Goal: Task Accomplishment & Management: Manage account settings

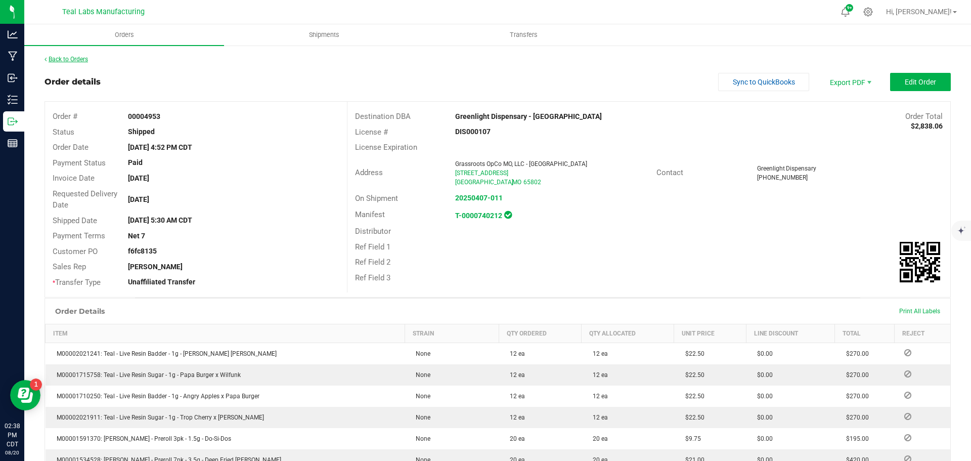
click at [77, 61] on link "Back to Orders" at bounding box center [66, 59] width 43 height 7
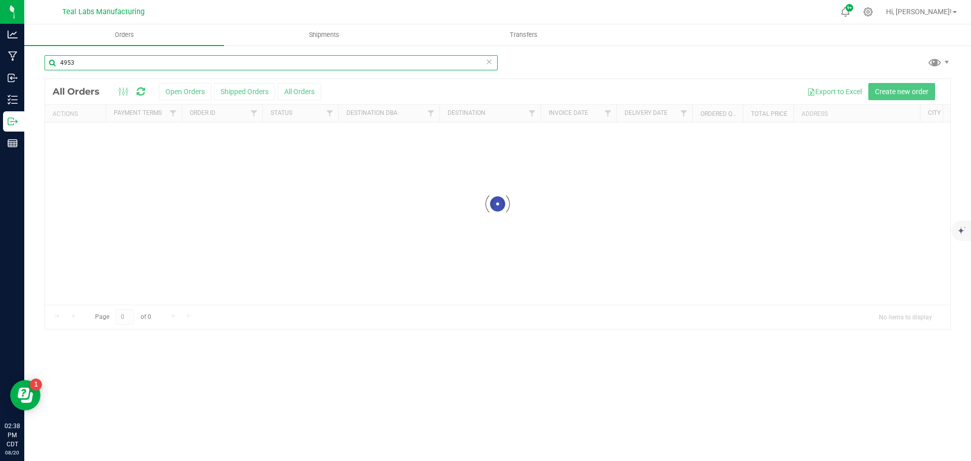
click at [92, 65] on input "4953" at bounding box center [271, 62] width 453 height 15
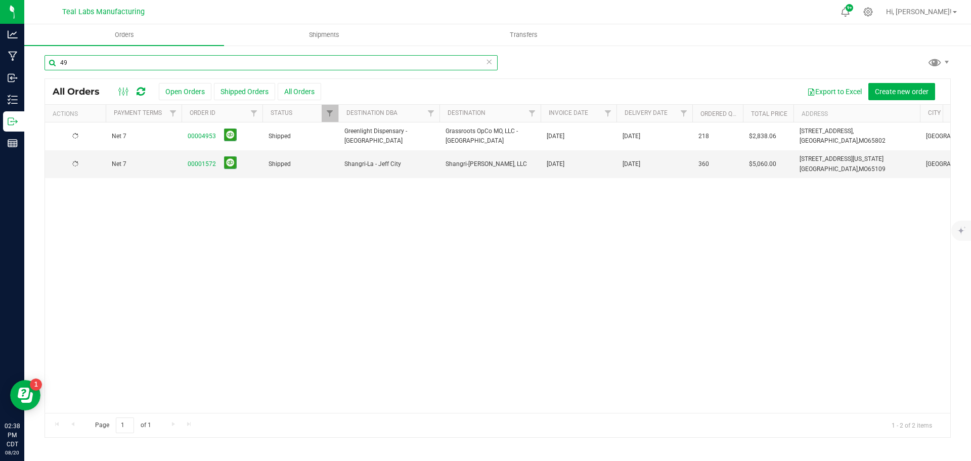
type input "4"
type input "[US_STATE] made"
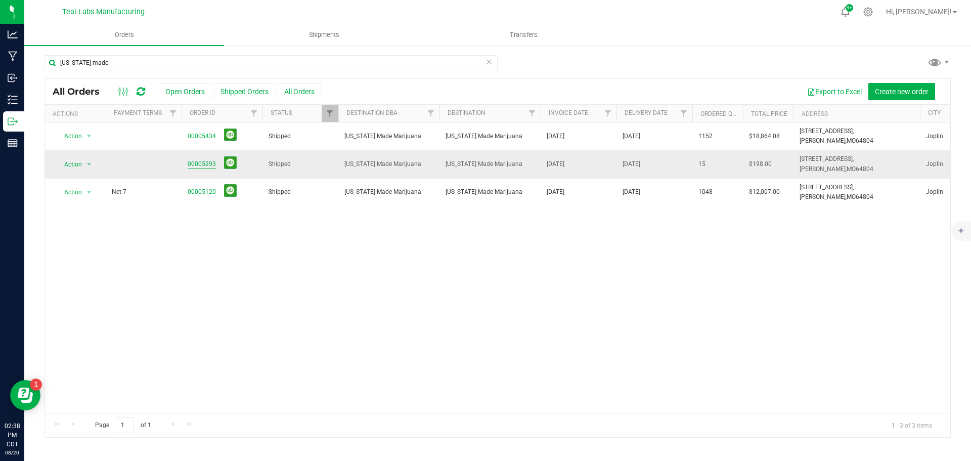
click at [202, 162] on link "00005293" at bounding box center [202, 164] width 28 height 10
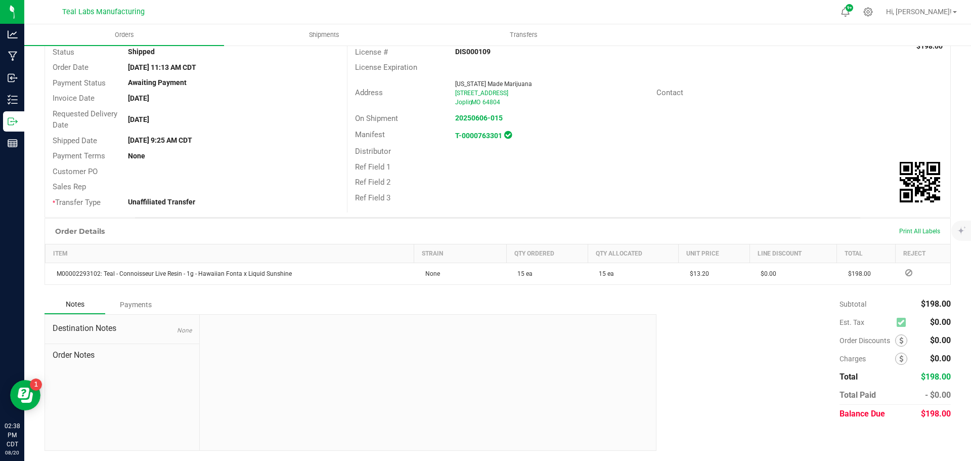
click at [132, 308] on div "Payments" at bounding box center [135, 304] width 61 height 18
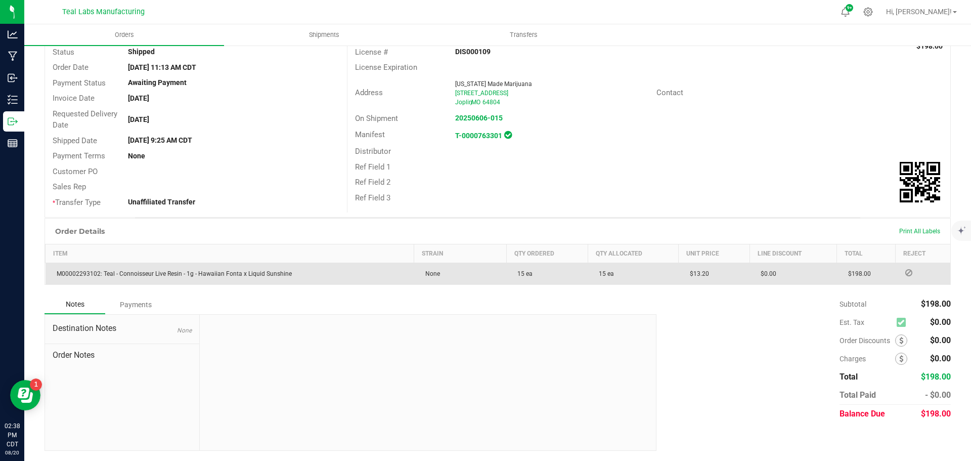
scroll to position [52, 0]
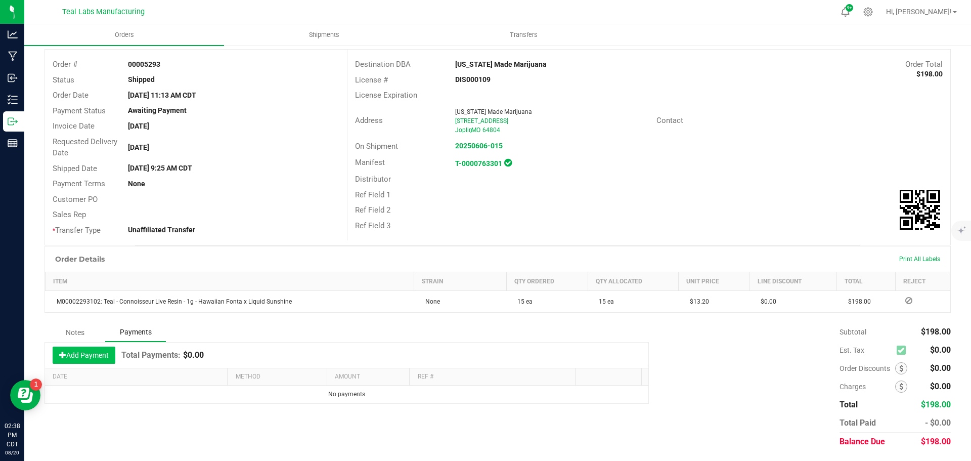
click at [98, 361] on button "Add Payment" at bounding box center [84, 354] width 63 height 17
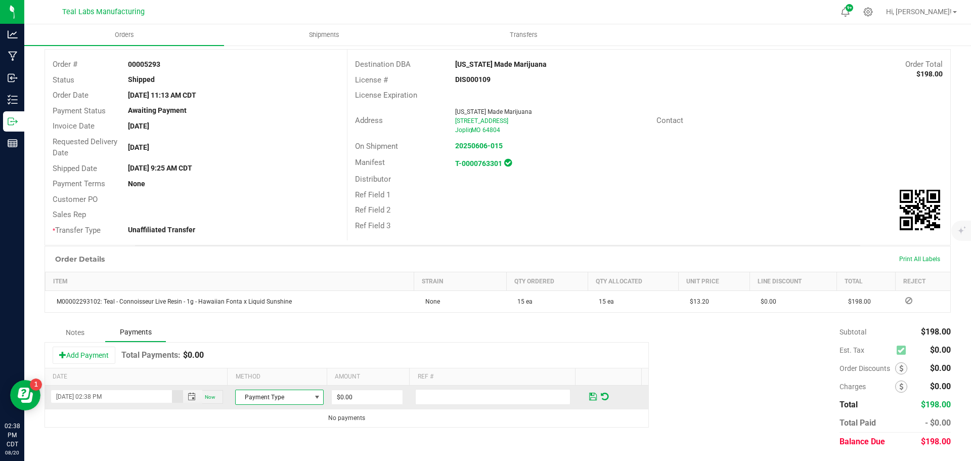
click at [313, 395] on span at bounding box center [317, 397] width 8 height 8
click at [262, 322] on li "Cash" at bounding box center [274, 323] width 85 height 14
click at [371, 399] on input "0" at bounding box center [367, 397] width 71 height 14
type input "$198.00"
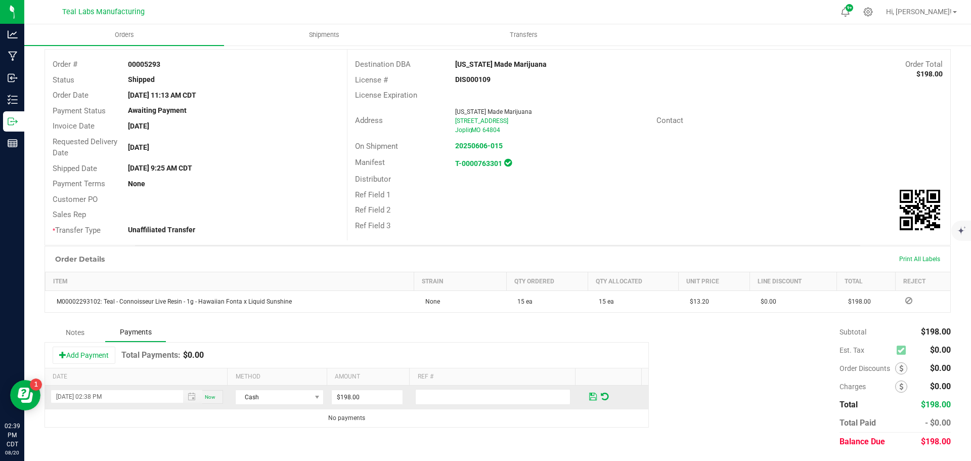
click at [589, 395] on span at bounding box center [593, 396] width 8 height 9
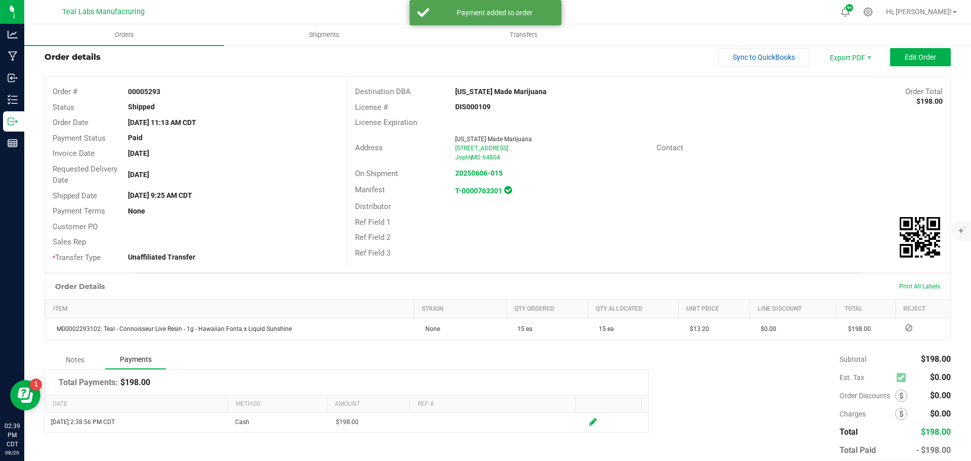
scroll to position [0, 0]
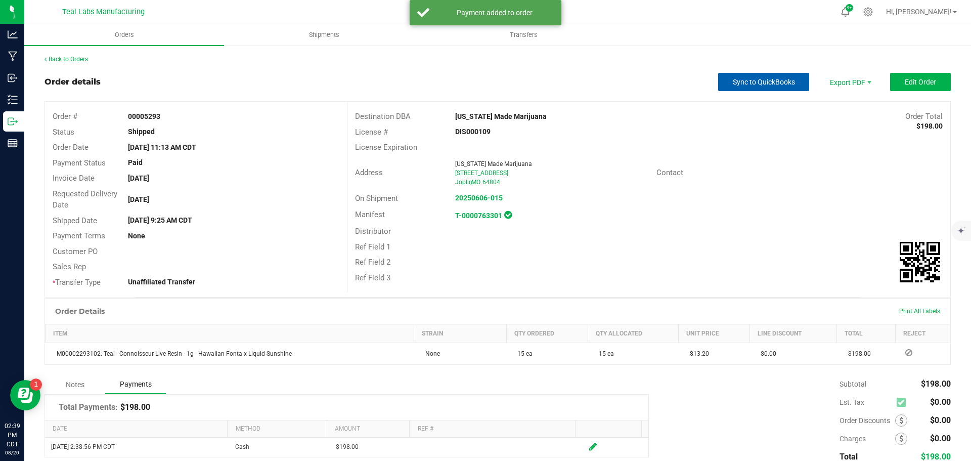
click at [760, 80] on span "Sync to QuickBooks" at bounding box center [764, 82] width 62 height 8
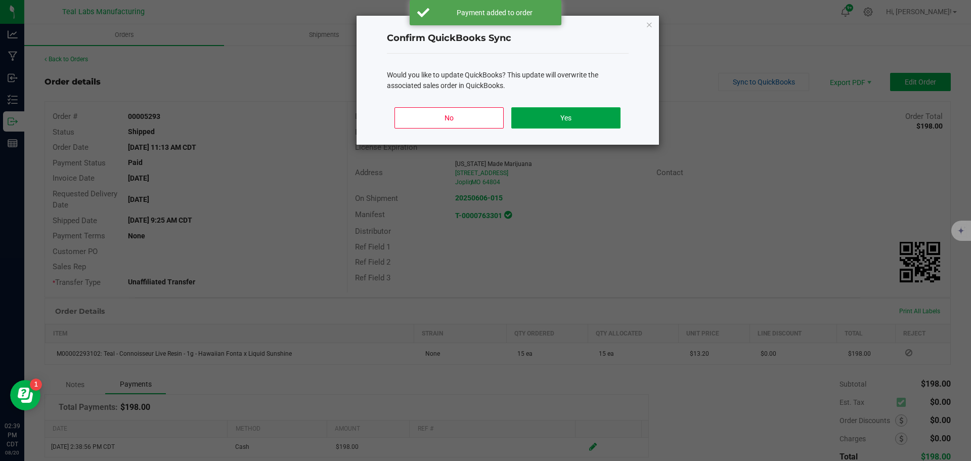
click at [580, 114] on button "Yes" at bounding box center [565, 117] width 109 height 21
